Goal: Task Accomplishment & Management: Manage account settings

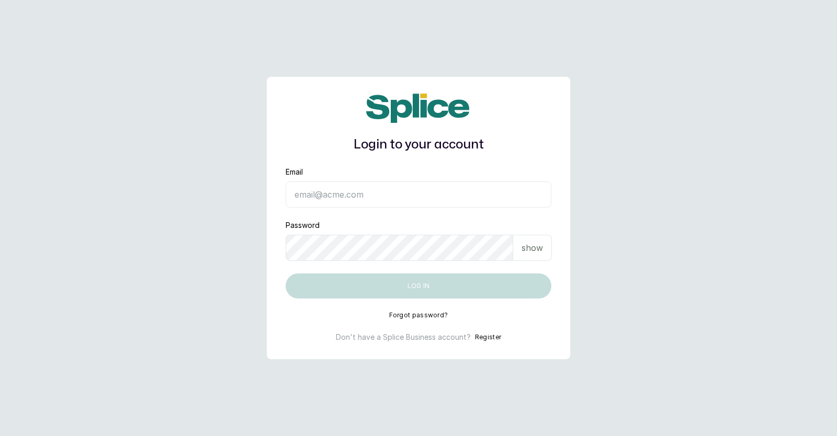
type input "heavenlytouchunisexsalon@gmail.com"
click at [399, 290] on button "Log in" at bounding box center [419, 286] width 266 height 25
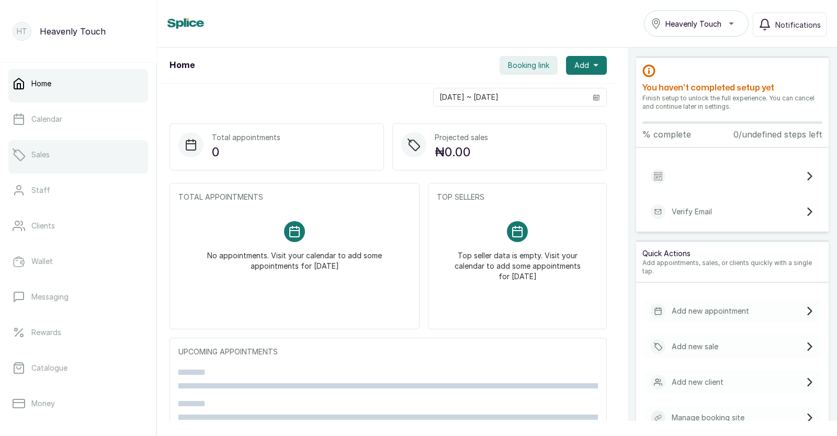
click at [63, 159] on link "Sales" at bounding box center [78, 154] width 140 height 29
